Goal: Task Accomplishment & Management: Manage account settings

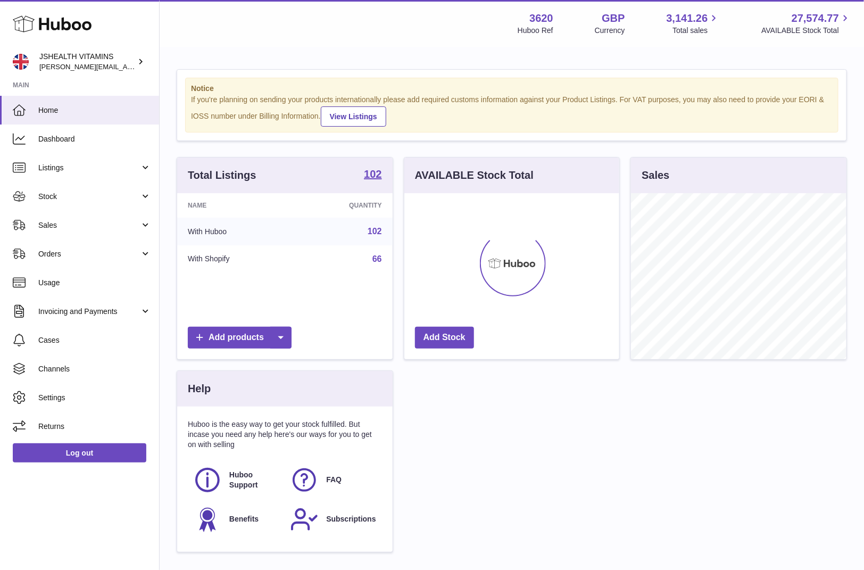
scroll to position [166, 215]
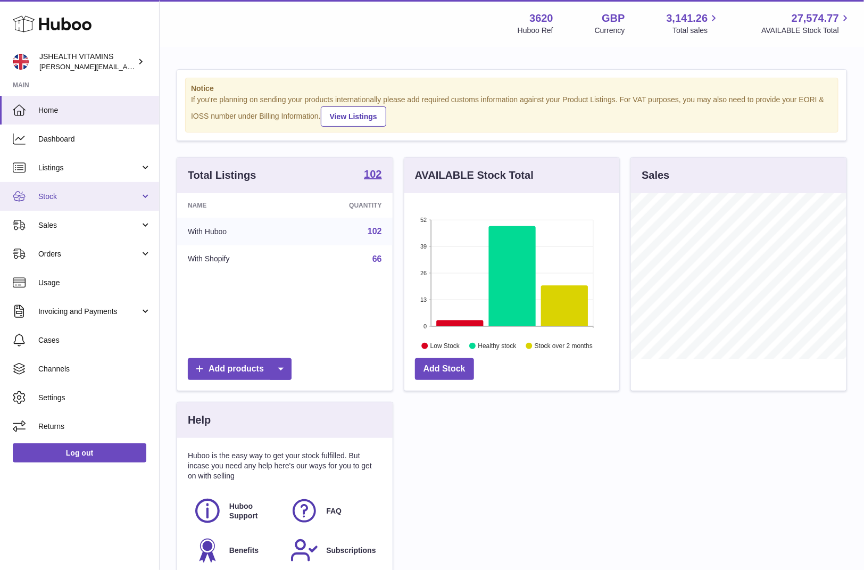
click at [91, 202] on link "Stock" at bounding box center [79, 196] width 159 height 29
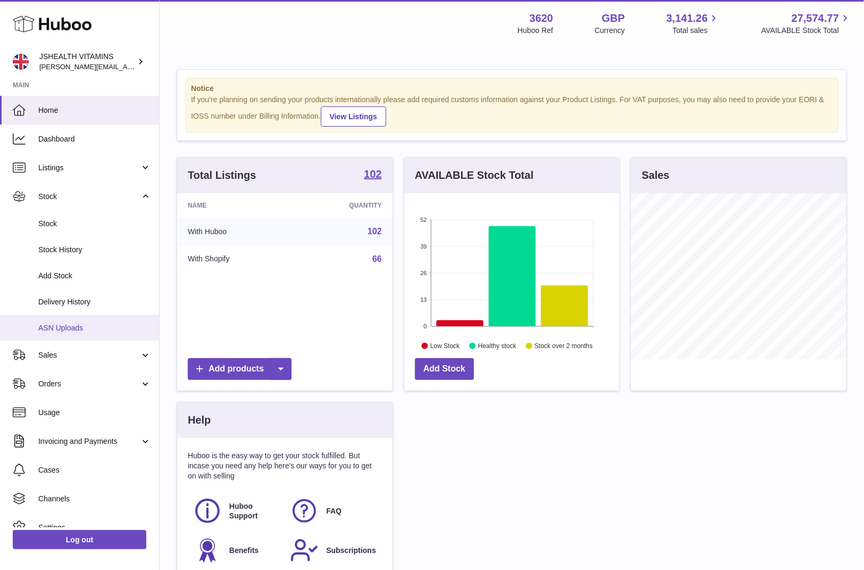
click at [93, 317] on link "ASN Uploads" at bounding box center [79, 328] width 159 height 26
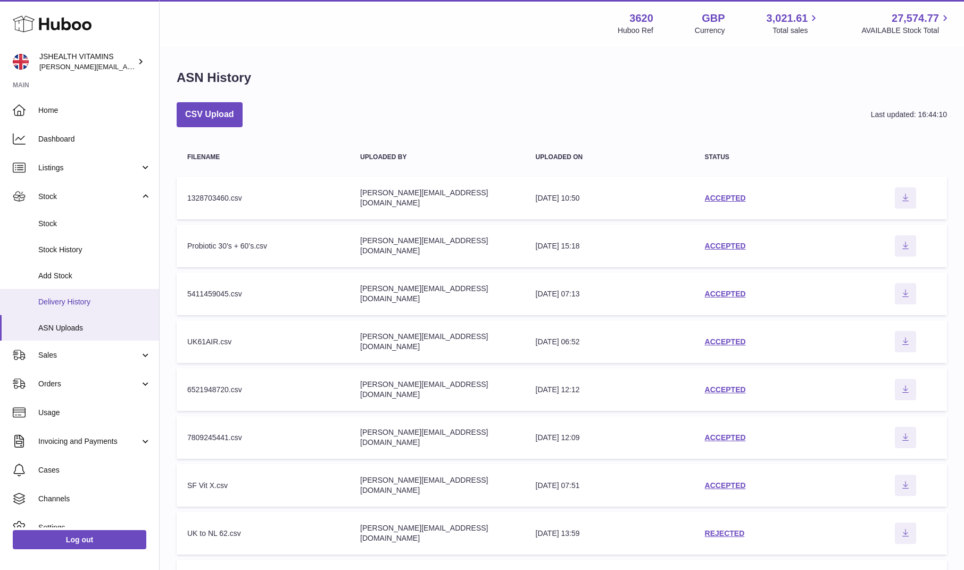
click at [104, 309] on link "Delivery History" at bounding box center [79, 302] width 159 height 26
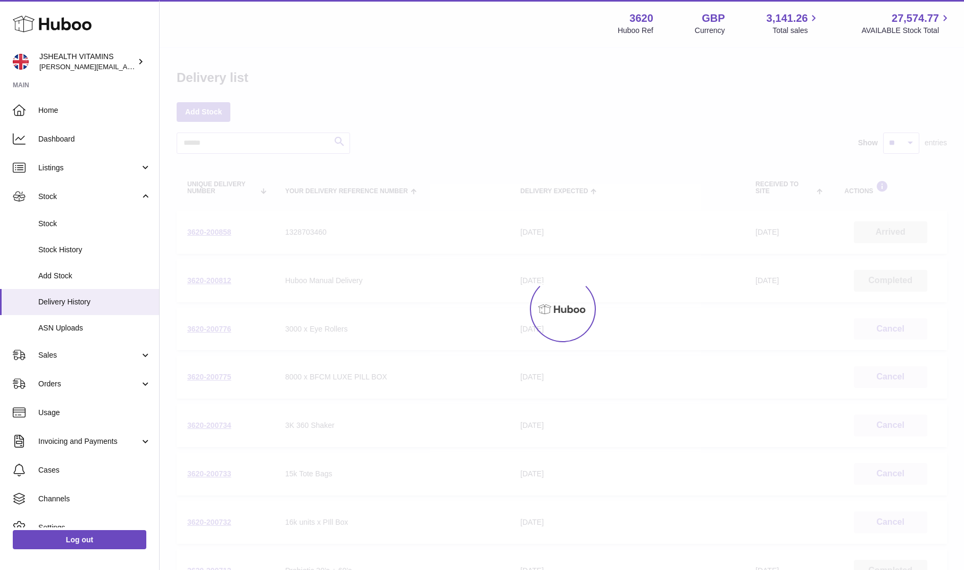
click at [104, 309] on ul "Home Dashboard Listings Not with Huboo Listings with Huboo Bundles Stock Stock …" at bounding box center [79, 333] width 159 height 474
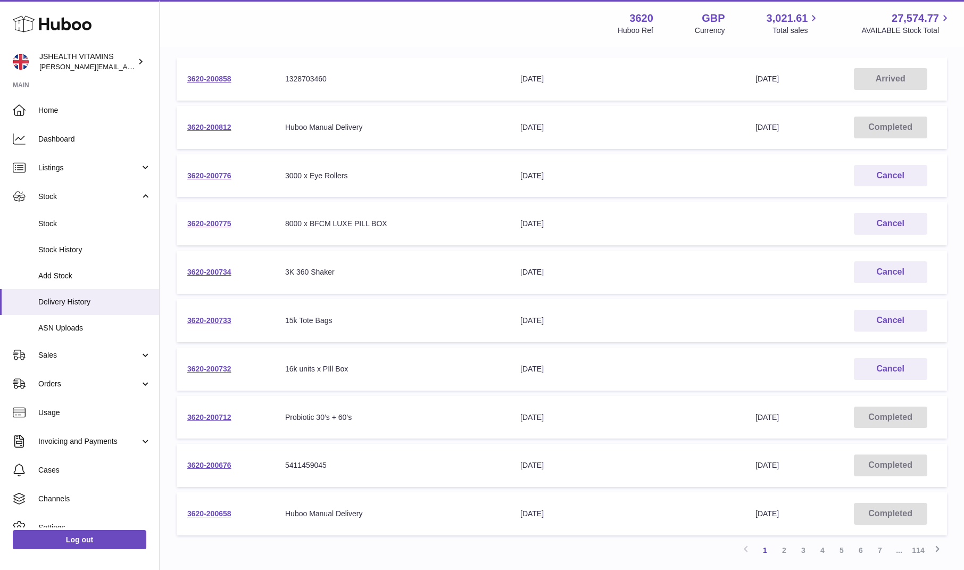
scroll to position [156, 0]
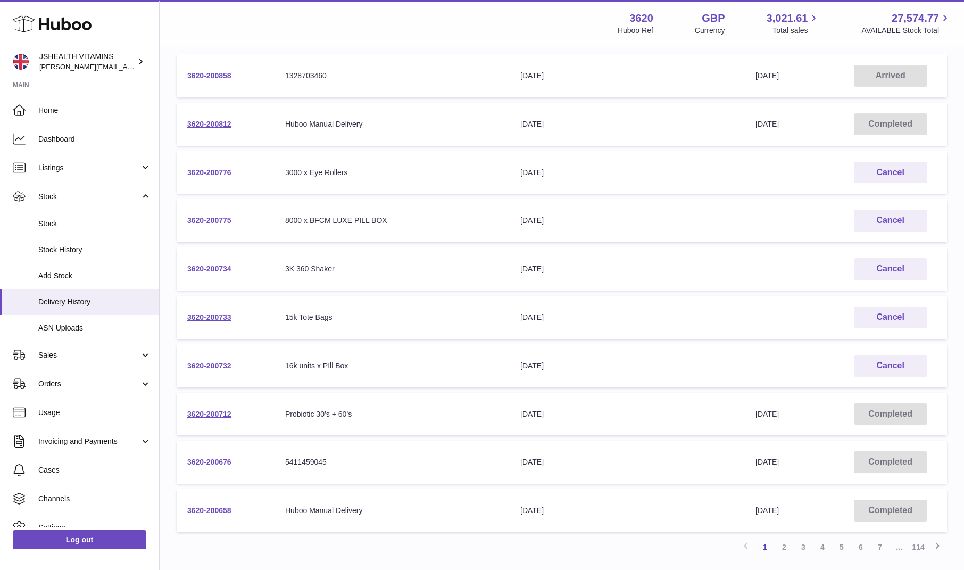
click at [203, 461] on link "3620-200676" at bounding box center [209, 461] width 44 height 9
click at [53, 221] on span "Stock" at bounding box center [94, 224] width 113 height 10
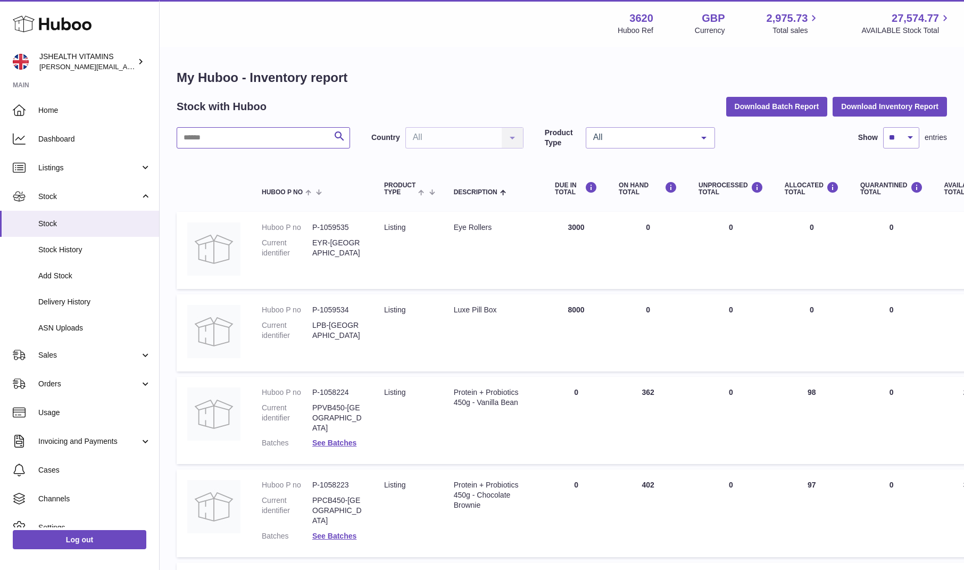
click at [241, 135] on input "text" at bounding box center [263, 137] width 173 height 21
type input "*********"
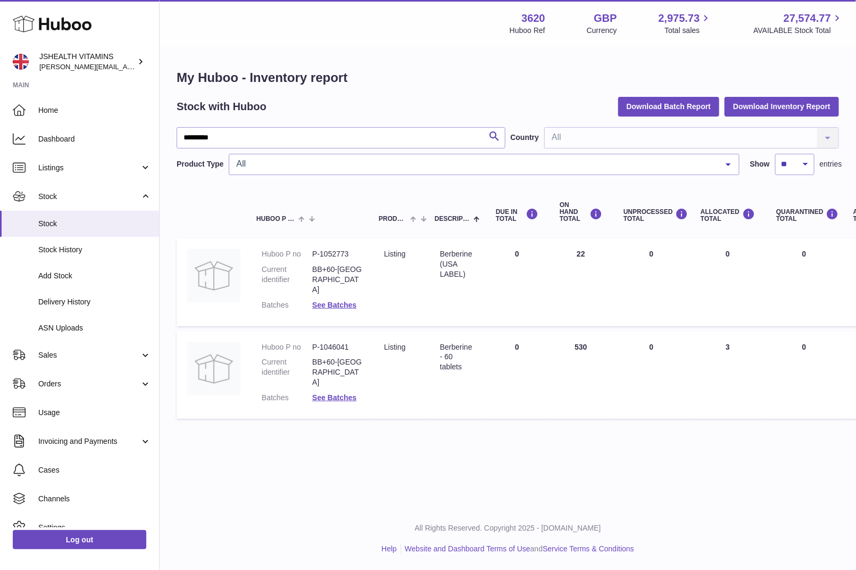
click at [340, 342] on dd "P-1046041" at bounding box center [337, 347] width 51 height 10
copy dd "1046041"
click at [90, 330] on span "ASN Uploads" at bounding box center [94, 328] width 113 height 10
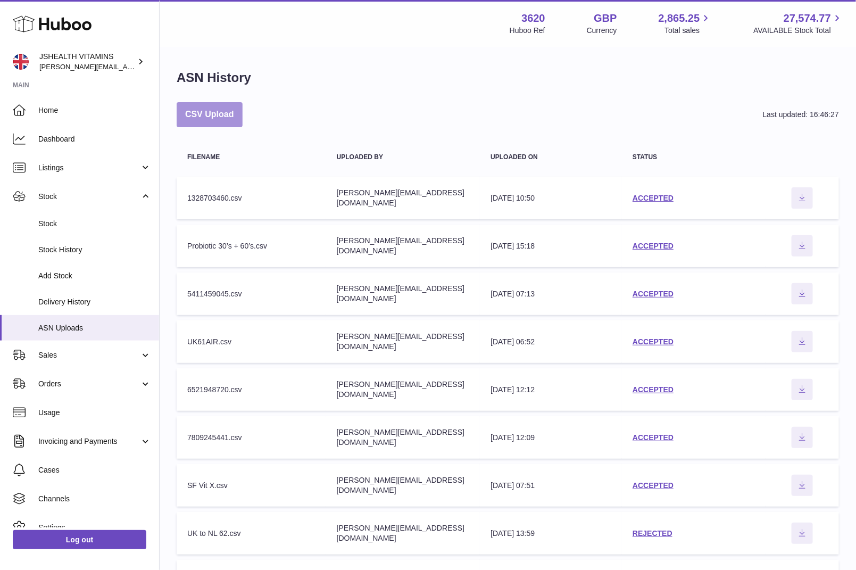
click at [224, 120] on button "CSV Upload" at bounding box center [210, 114] width 66 height 25
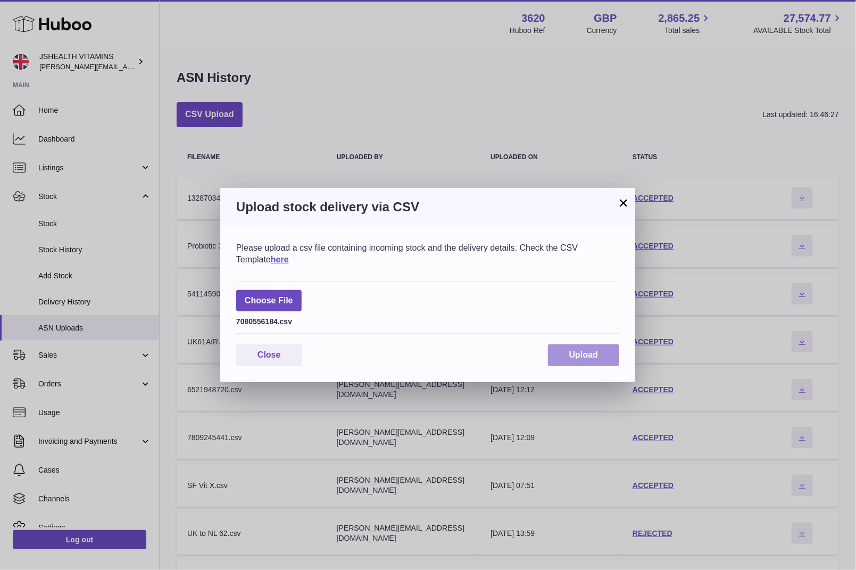
click at [563, 354] on button "Upload" at bounding box center [583, 355] width 71 height 22
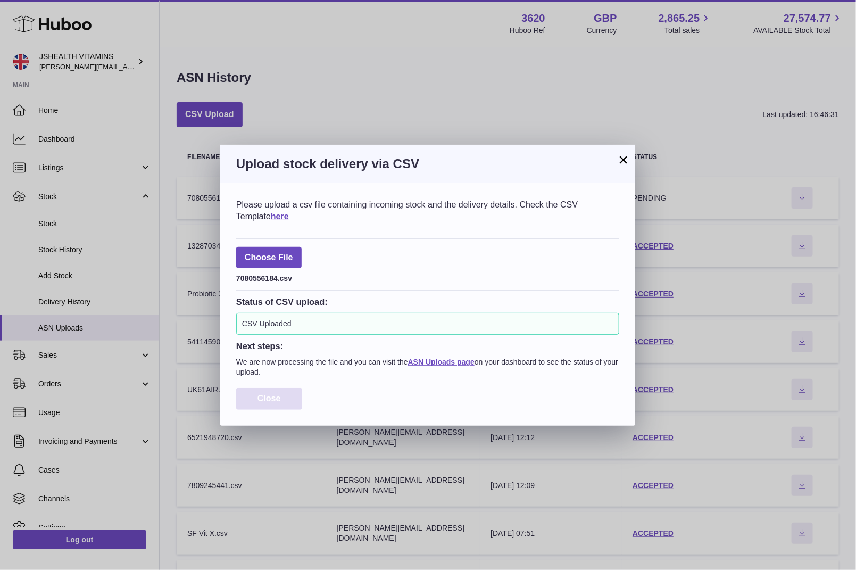
click at [272, 402] on span "Close" at bounding box center [268, 398] width 23 height 9
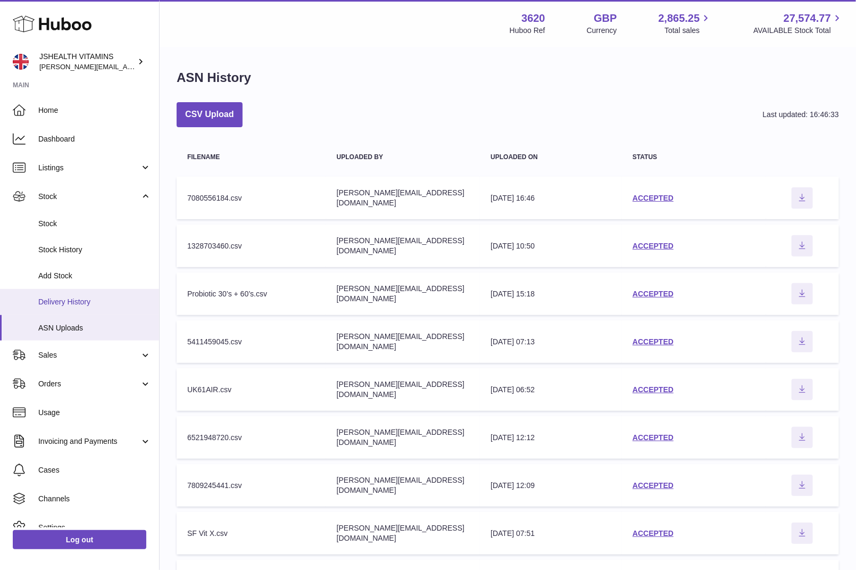
click at [116, 303] on span "Delivery History" at bounding box center [94, 302] width 113 height 10
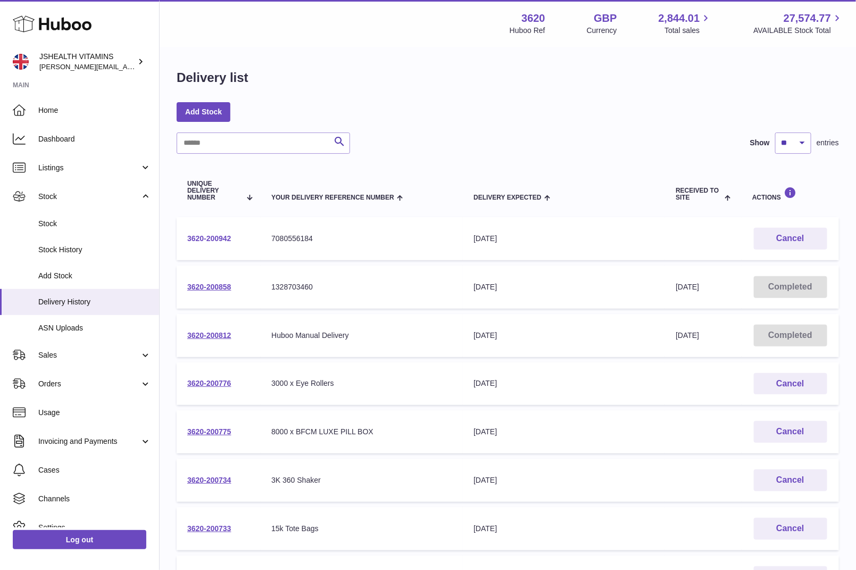
click at [226, 240] on link "3620-200942" at bounding box center [209, 238] width 44 height 9
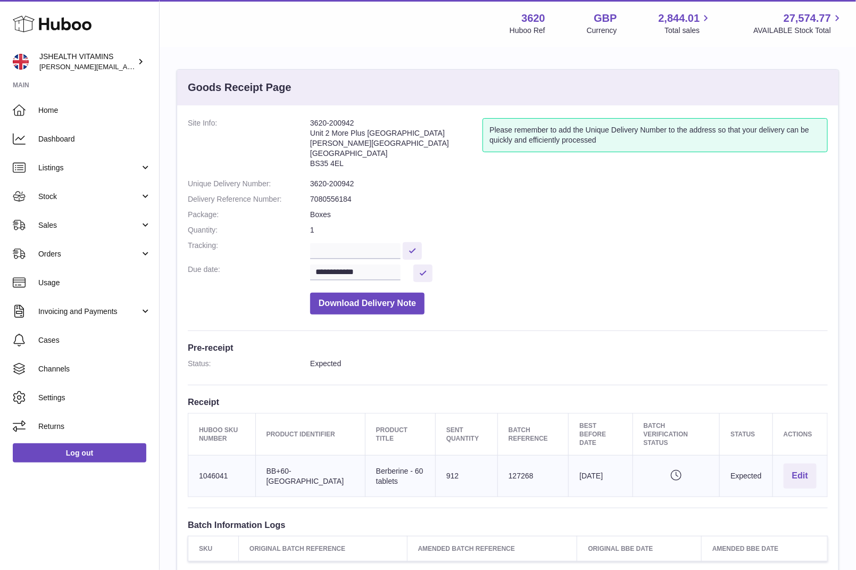
click at [325, 190] on dl "**********" at bounding box center [508, 219] width 640 height 202
copy dl "3620-200942"
click at [206, 461] on td "Huboo SKU Number 1046041" at bounding box center [222, 475] width 68 height 41
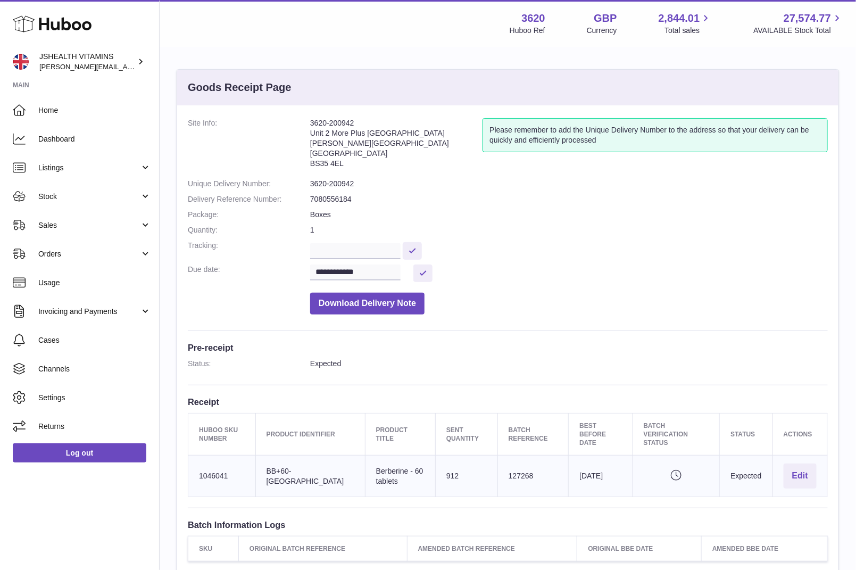
click at [206, 461] on td "Huboo SKU Number 1046041" at bounding box center [222, 475] width 68 height 41
copy td "1046041"
click at [367, 270] on input "**********" at bounding box center [355, 272] width 90 height 16
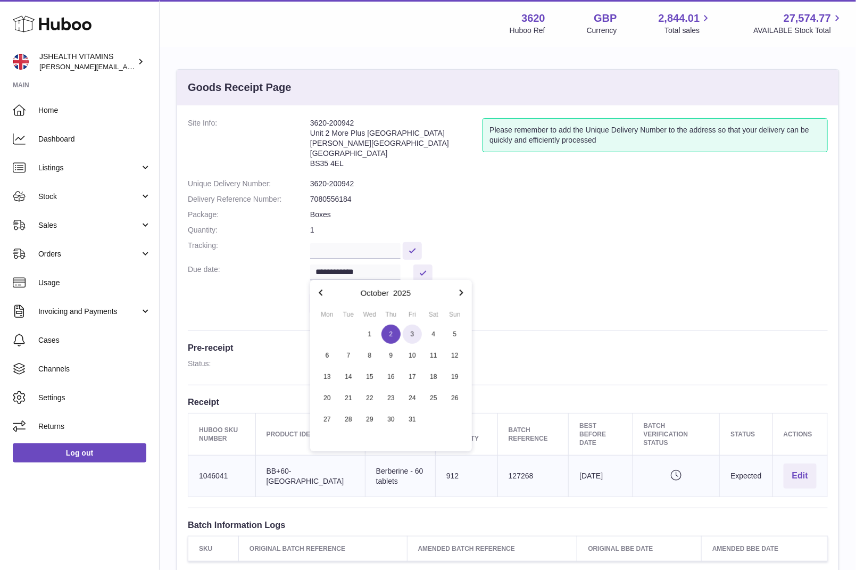
click at [414, 330] on span "3" at bounding box center [412, 333] width 19 height 19
type input "**********"
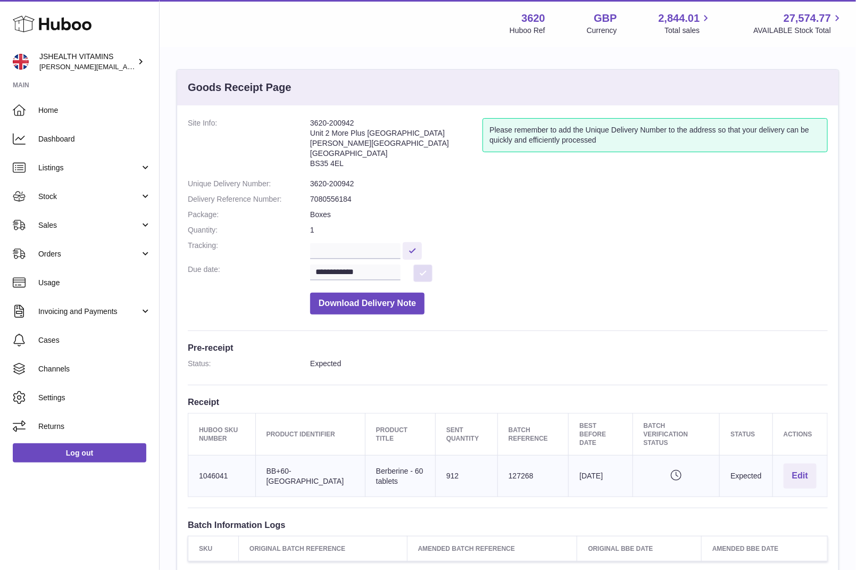
click at [421, 264] on button at bounding box center [422, 273] width 19 height 18
click at [386, 255] on input "text" at bounding box center [355, 251] width 90 height 16
paste input "**********"
type input "**********"
click at [410, 245] on button at bounding box center [412, 251] width 19 height 18
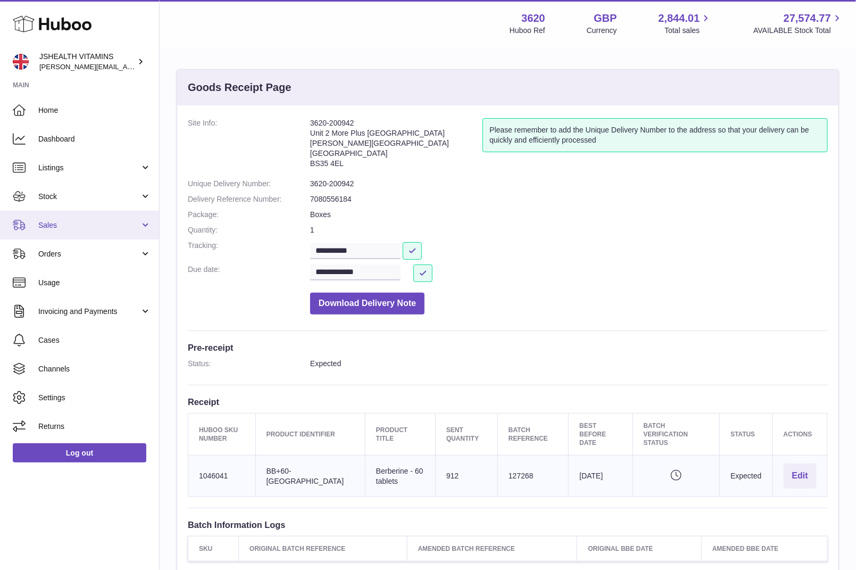
click at [83, 223] on span "Sales" at bounding box center [89, 225] width 102 height 10
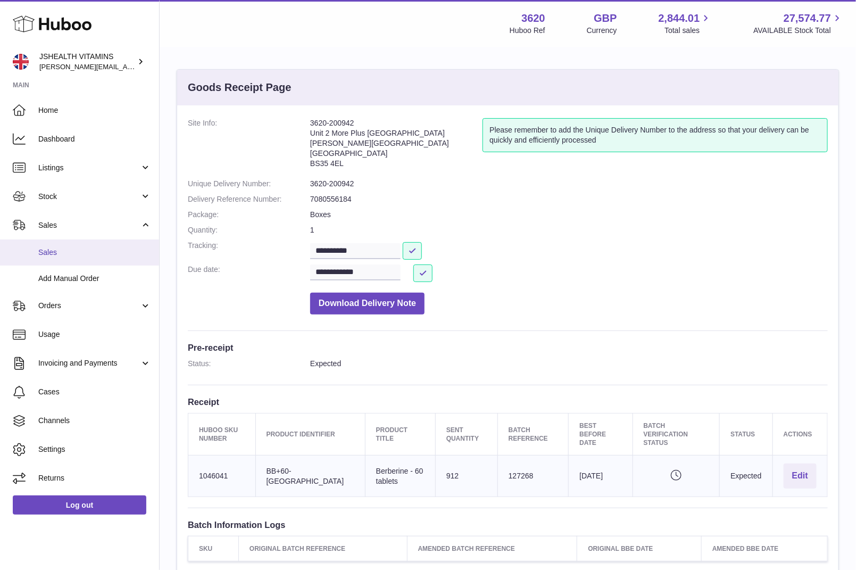
click at [74, 256] on span "Sales" at bounding box center [94, 252] width 113 height 10
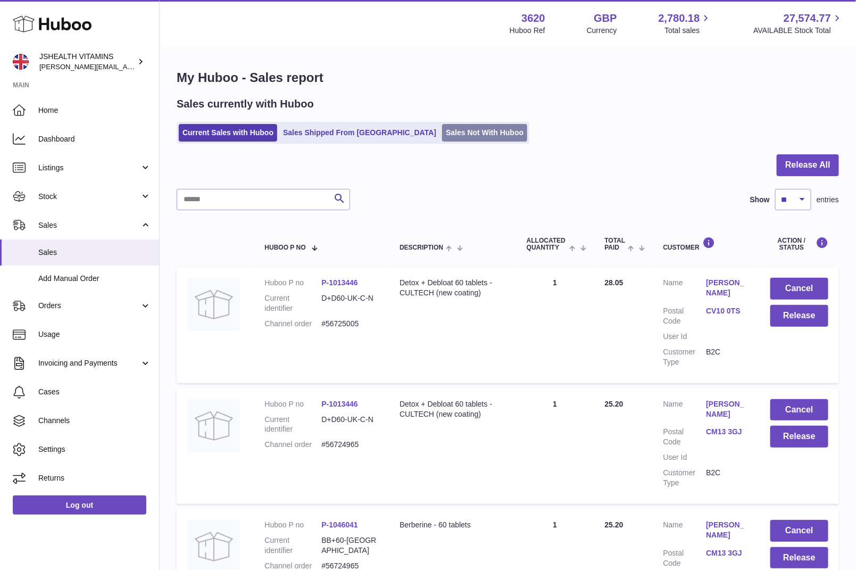
click at [442, 140] on link "Sales Not With Huboo" at bounding box center [484, 133] width 85 height 18
